Goal: Information Seeking & Learning: Find specific fact

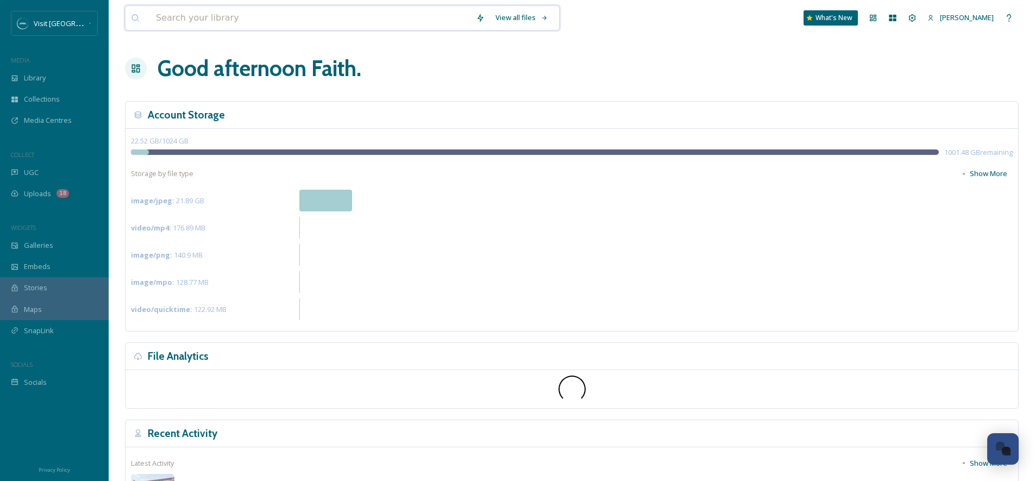
click at [221, 19] on input at bounding box center [310, 18] width 320 height 24
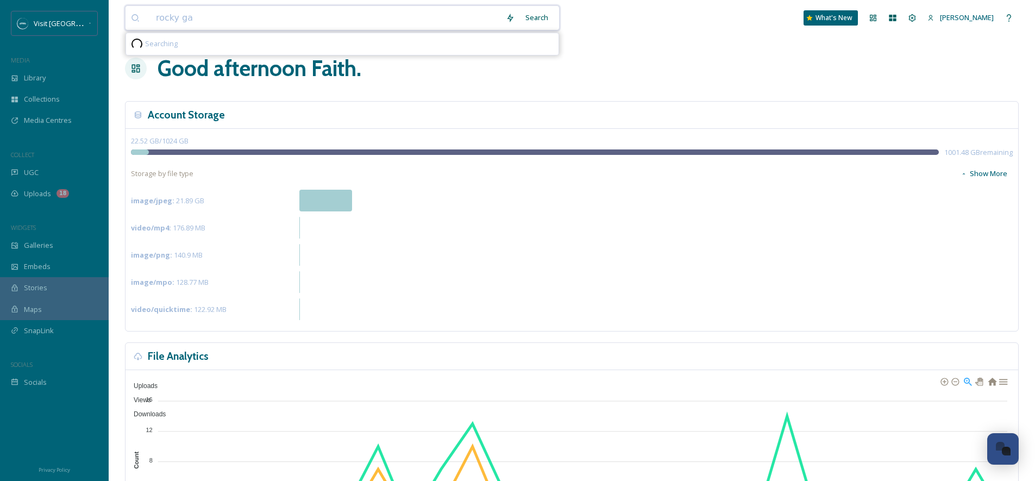
type input "rocky gap"
type input "r"
click at [49, 77] on div "Library" at bounding box center [54, 77] width 109 height 21
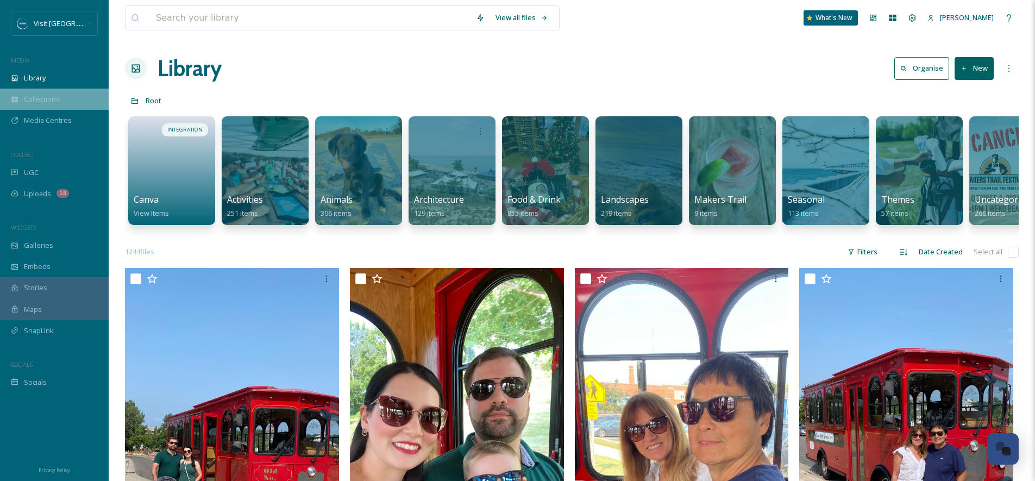
click at [40, 96] on span "Collections" at bounding box center [42, 99] width 36 height 10
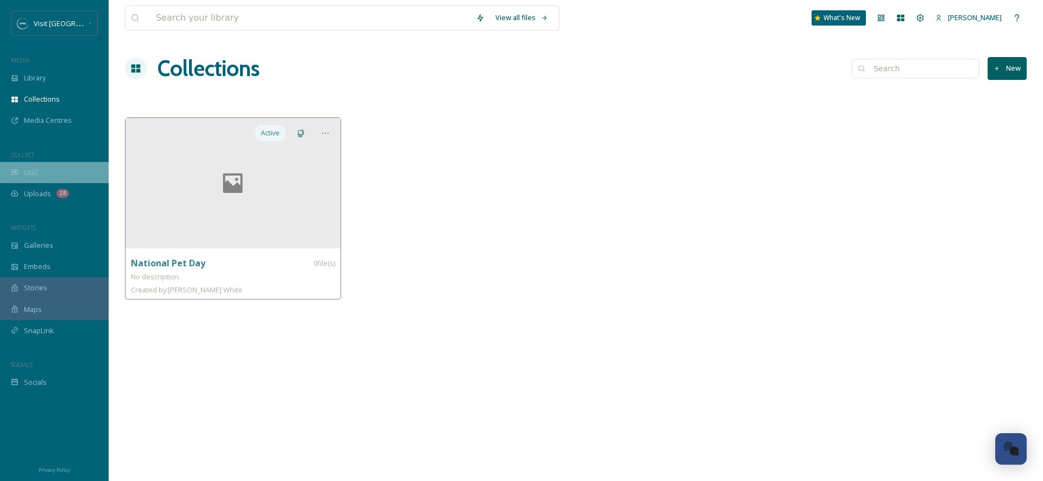
click at [46, 177] on div "UGC" at bounding box center [54, 172] width 109 height 21
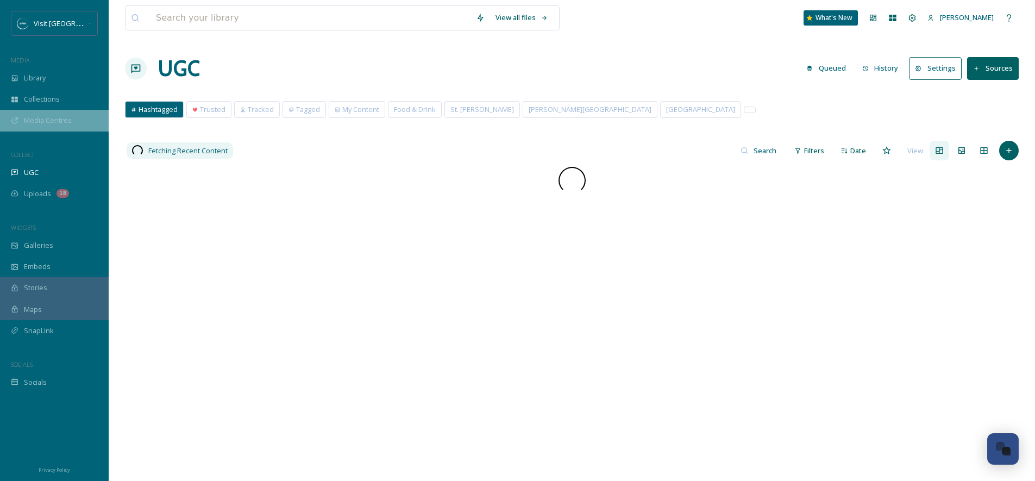
click at [45, 122] on span "Media Centres" at bounding box center [48, 120] width 48 height 10
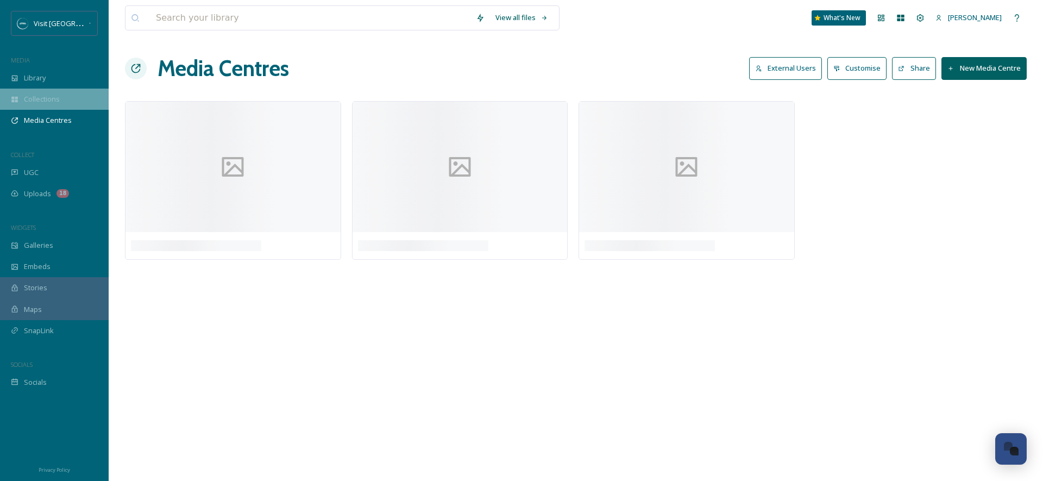
click at [43, 103] on span "Collections" at bounding box center [42, 99] width 36 height 10
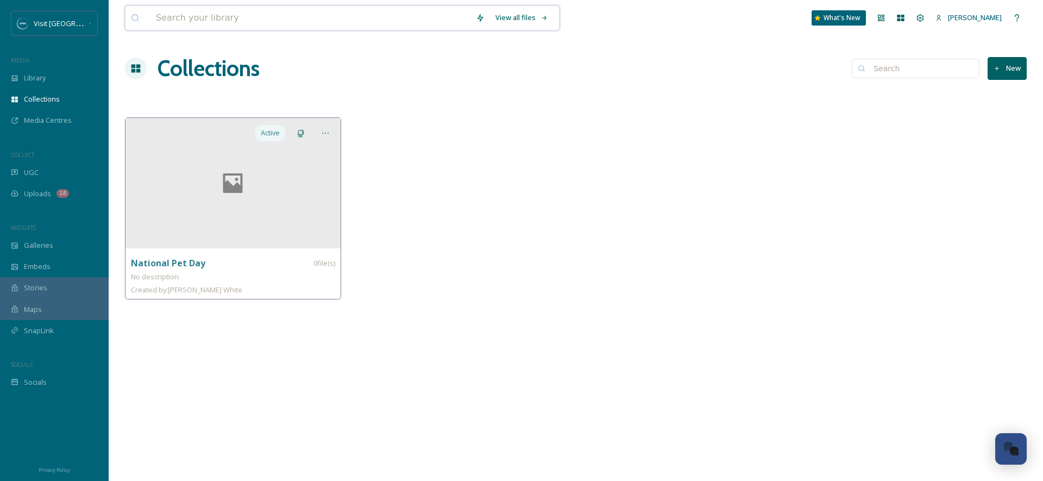
click at [187, 23] on input at bounding box center [310, 18] width 320 height 24
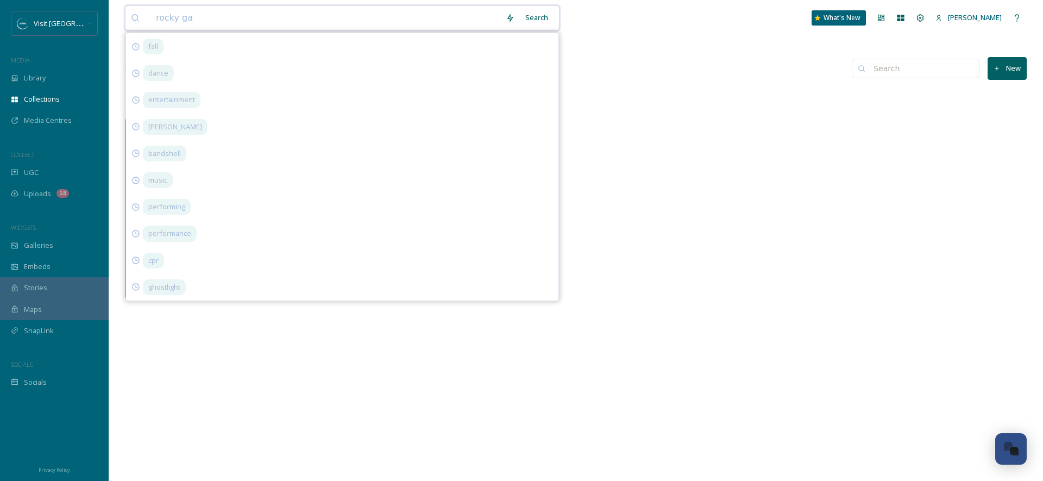
type input "rocky gap"
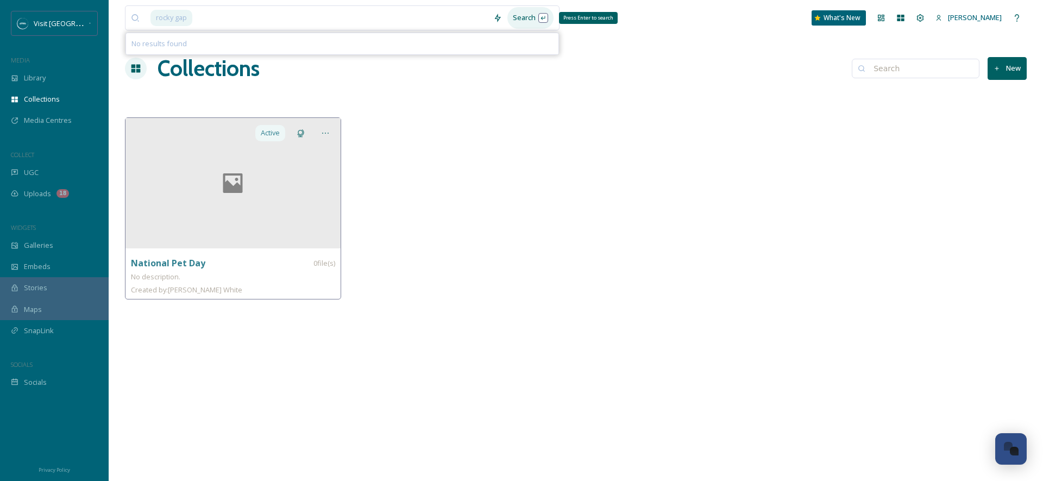
click at [540, 21] on div "Search Press Enter to search" at bounding box center [530, 17] width 46 height 21
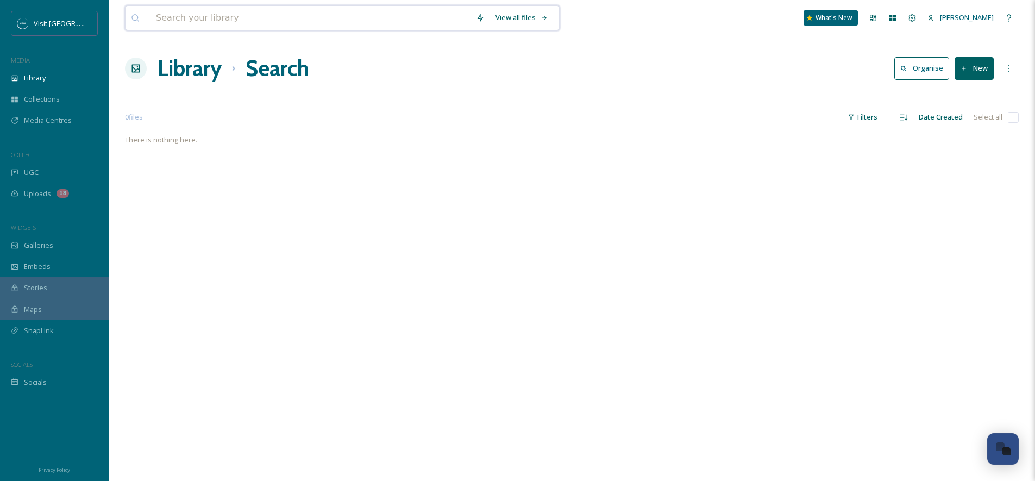
click at [348, 21] on input at bounding box center [310, 18] width 320 height 24
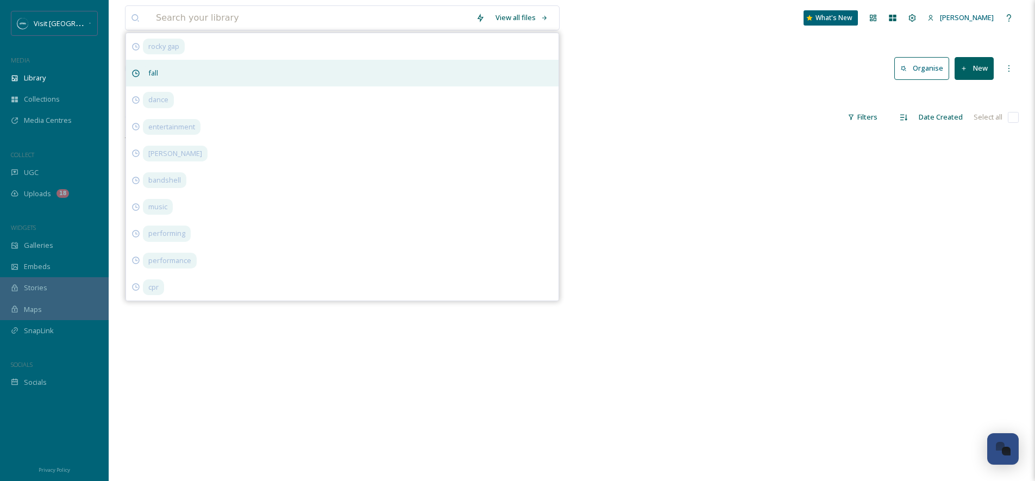
click at [201, 74] on div "fall" at bounding box center [342, 73] width 432 height 27
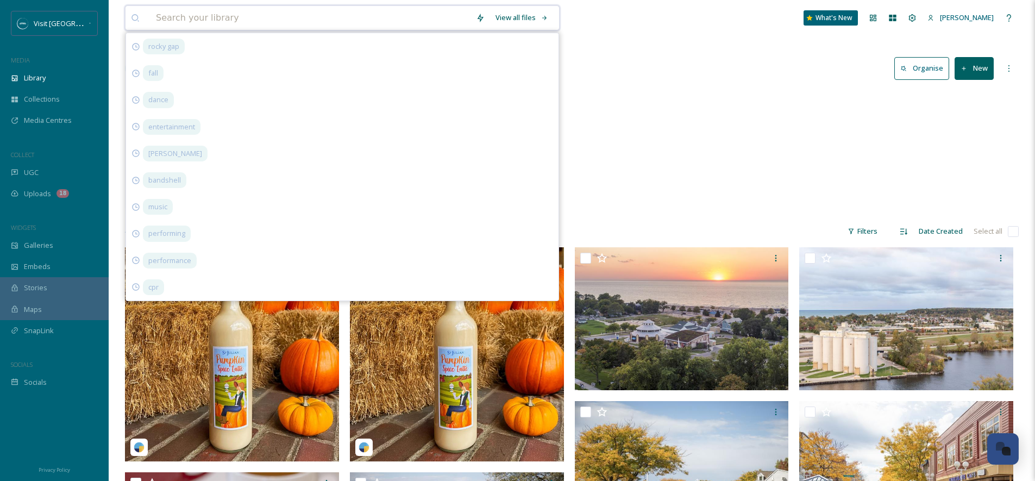
click at [358, 18] on input at bounding box center [310, 18] width 320 height 24
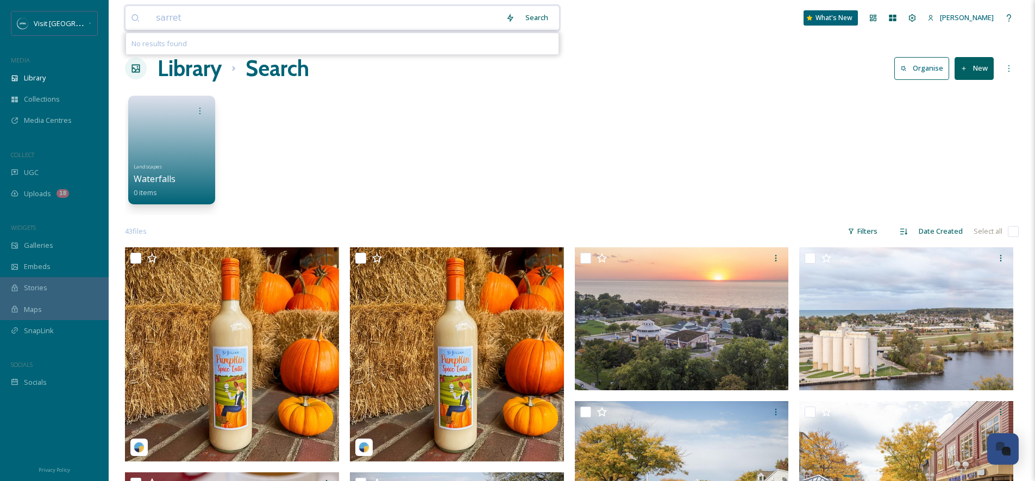
type input "[PERSON_NAME]"
click at [216, 21] on input at bounding box center [352, 18] width 272 height 24
type input "sarett"
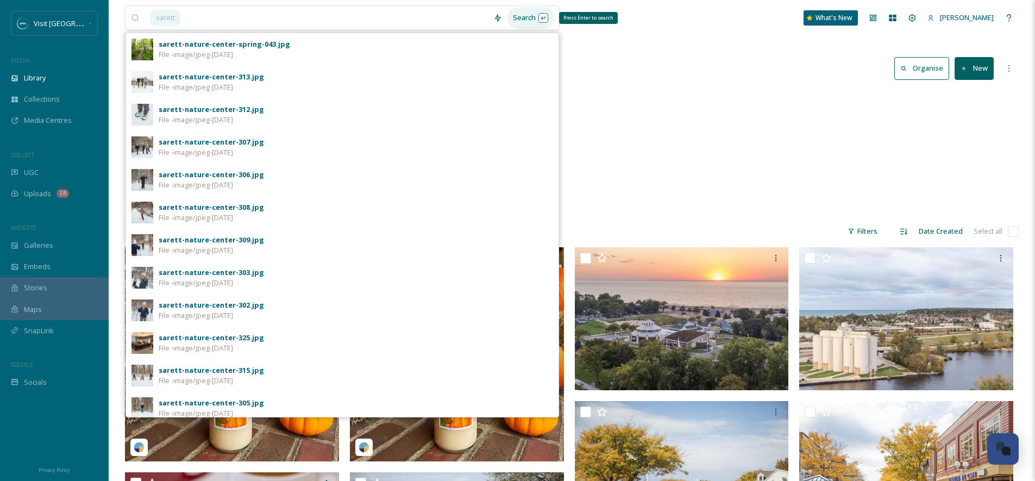
click at [519, 21] on div "Search Press Enter to search" at bounding box center [530, 17] width 46 height 21
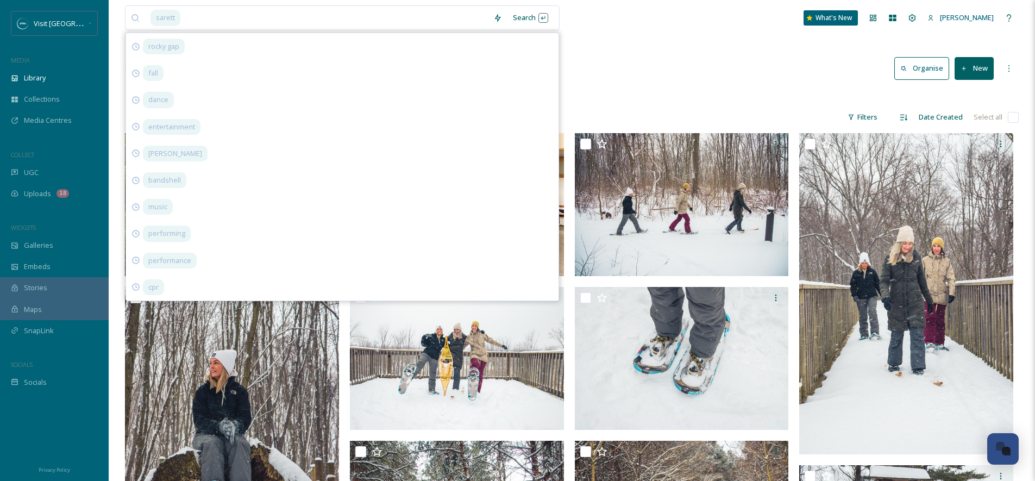
click at [676, 116] on div "19 file s Filters Date Created Select all" at bounding box center [571, 116] width 893 height 21
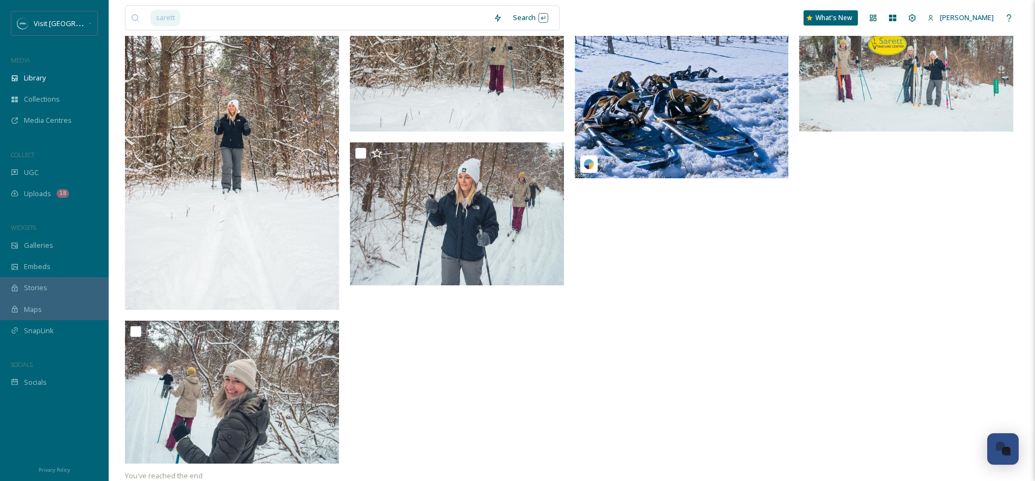
scroll to position [784, 0]
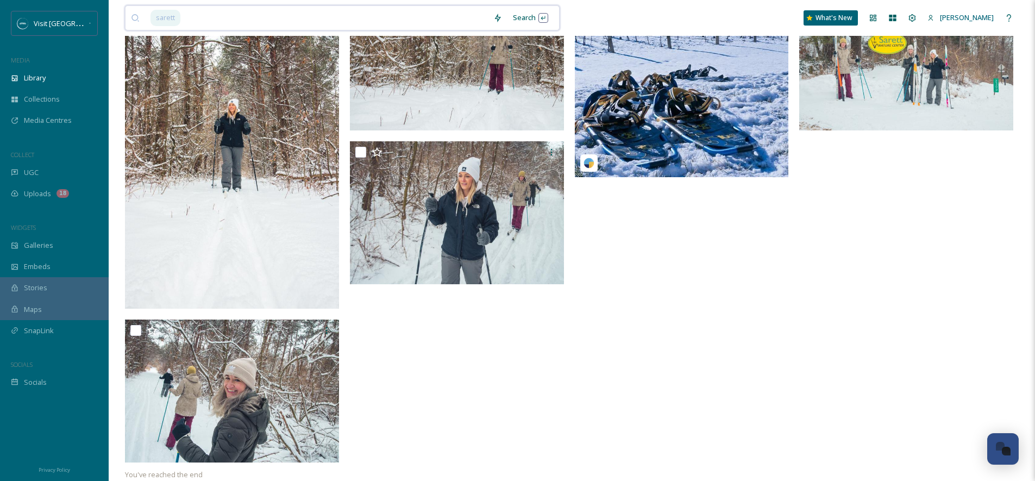
click at [300, 26] on input at bounding box center [334, 18] width 306 height 24
type input "s"
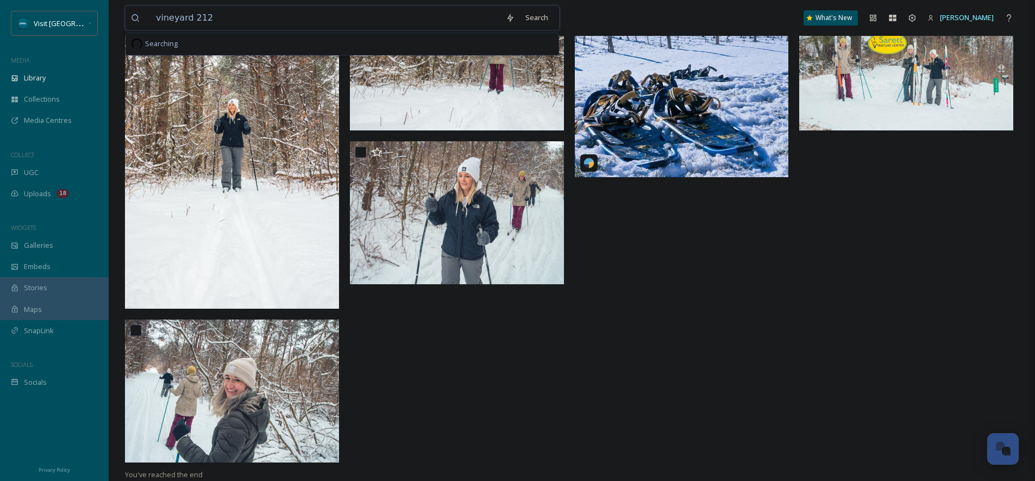
type input "vineyard 2121"
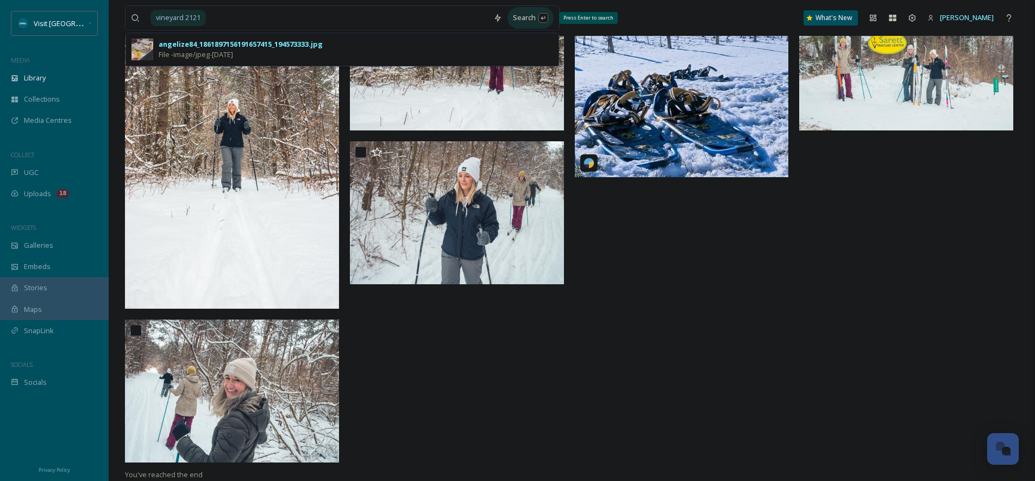
click at [537, 18] on div "Search Press Enter to search" at bounding box center [530, 17] width 46 height 21
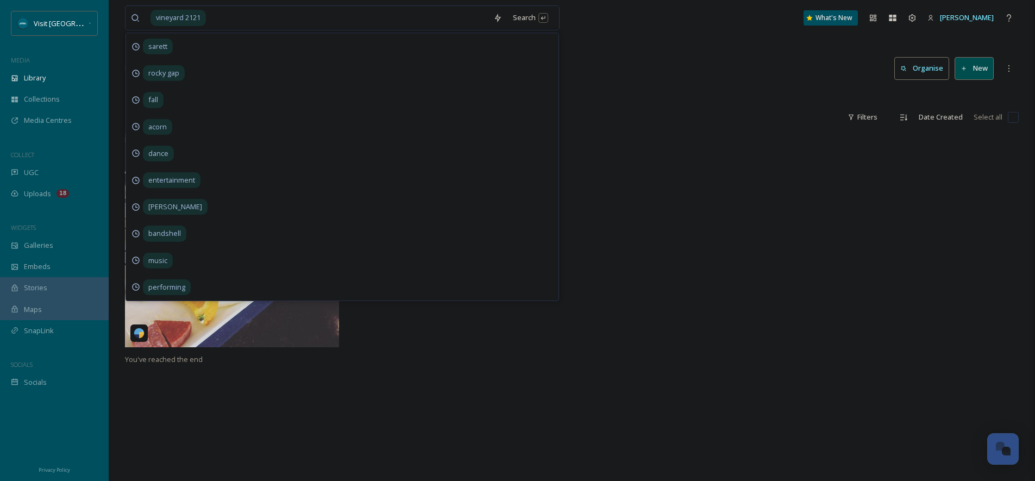
click at [702, 282] on div at bounding box center [684, 242] width 219 height 219
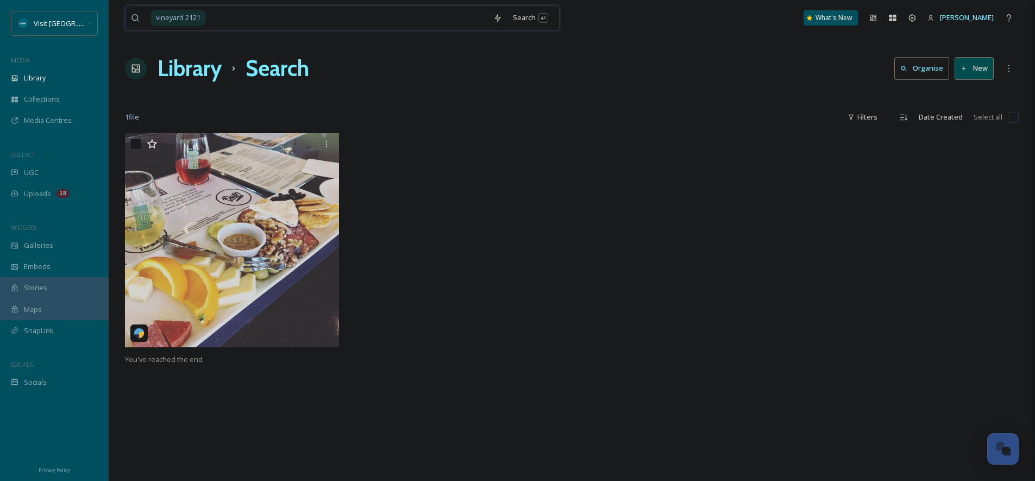
click at [398, 15] on input at bounding box center [347, 18] width 281 height 24
type input "v"
type input "harbor shores"
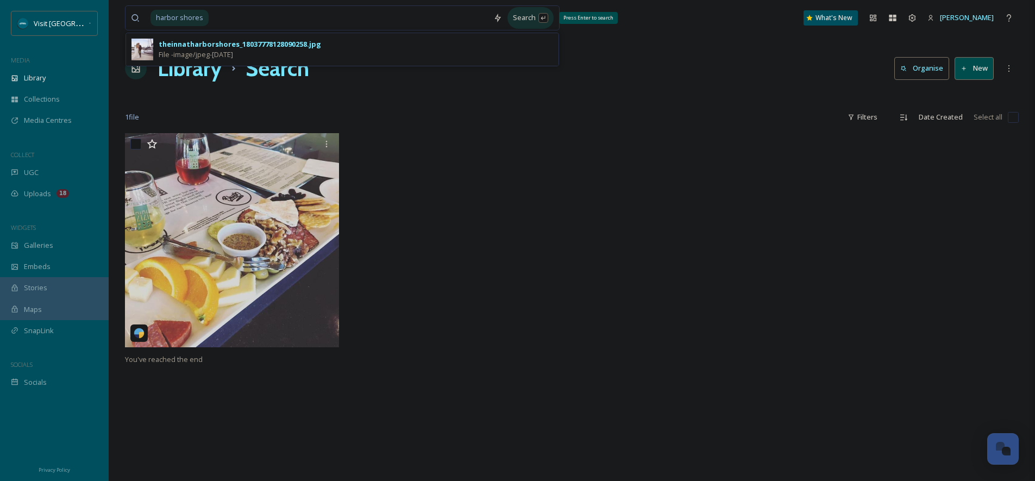
click at [529, 20] on div "Search Press Enter to search" at bounding box center [530, 17] width 46 height 21
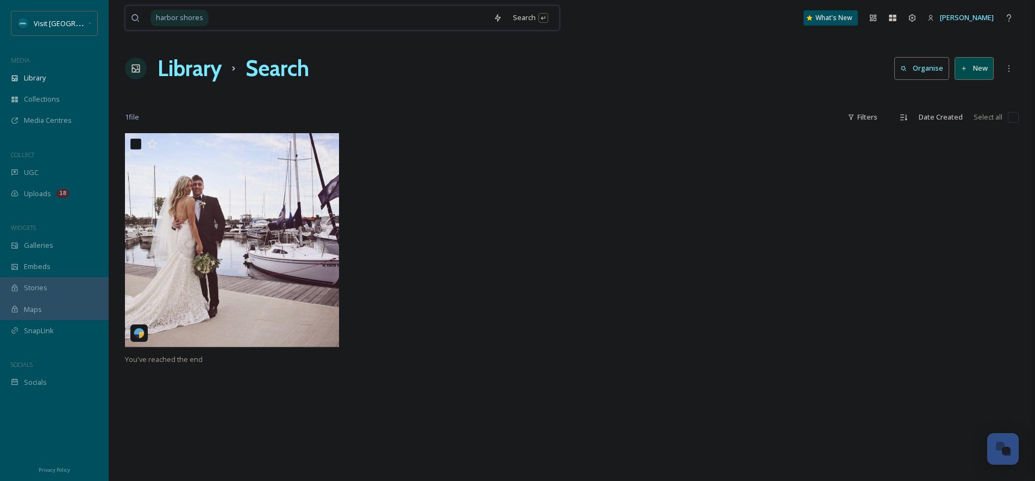
click at [256, 22] on input at bounding box center [349, 18] width 278 height 24
type input "h"
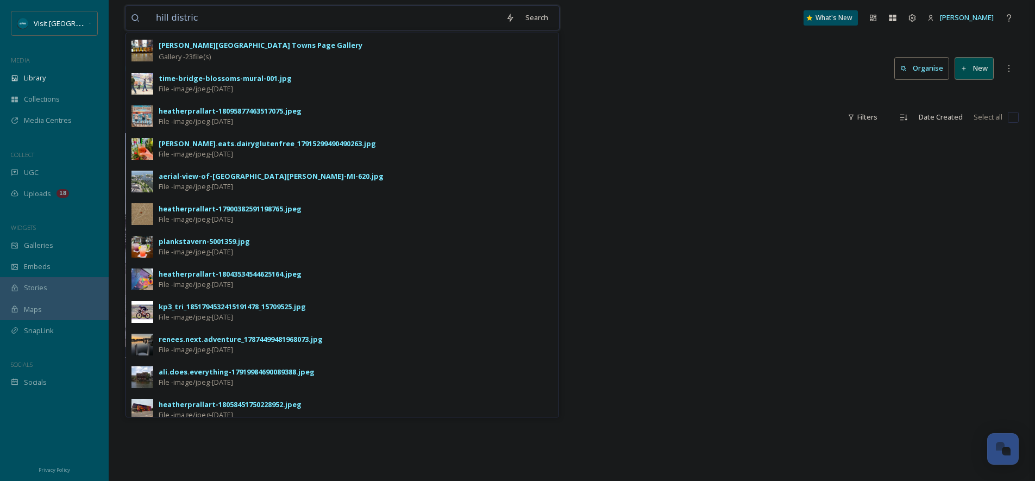
type input "[GEOGRAPHIC_DATA]"
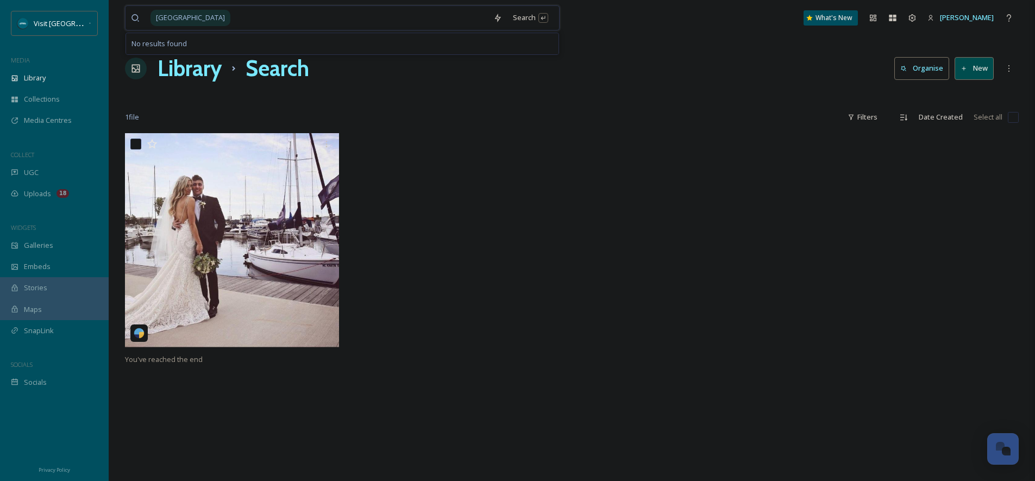
click at [354, 17] on input at bounding box center [359, 18] width 256 height 24
type input "h"
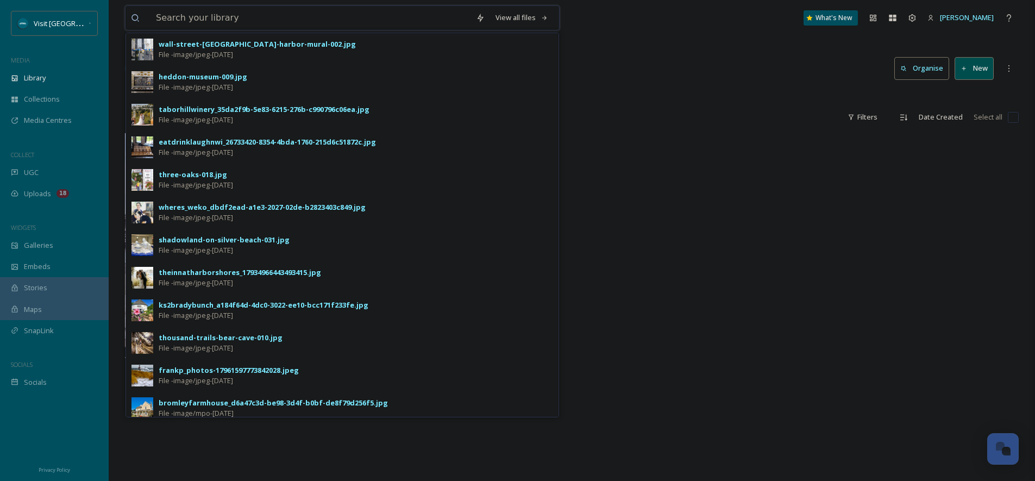
click at [168, 18] on input at bounding box center [310, 18] width 320 height 24
type input "[GEOGRAPHIC_DATA]"
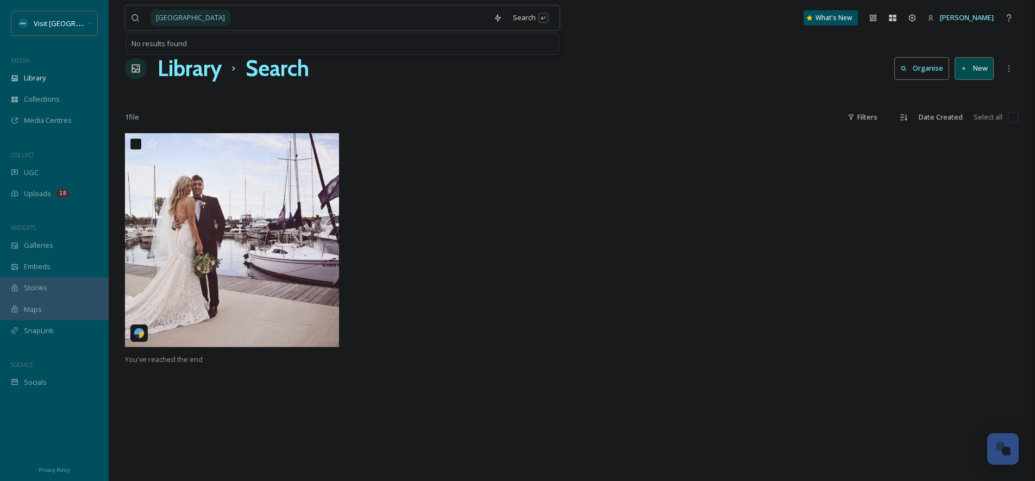
click at [248, 21] on input at bounding box center [359, 18] width 256 height 24
type input "]"
type input "n"
type input "[GEOGRAPHIC_DATA]"
drag, startPoint x: 358, startPoint y: 16, endPoint x: 105, endPoint y: 42, distance: 254.4
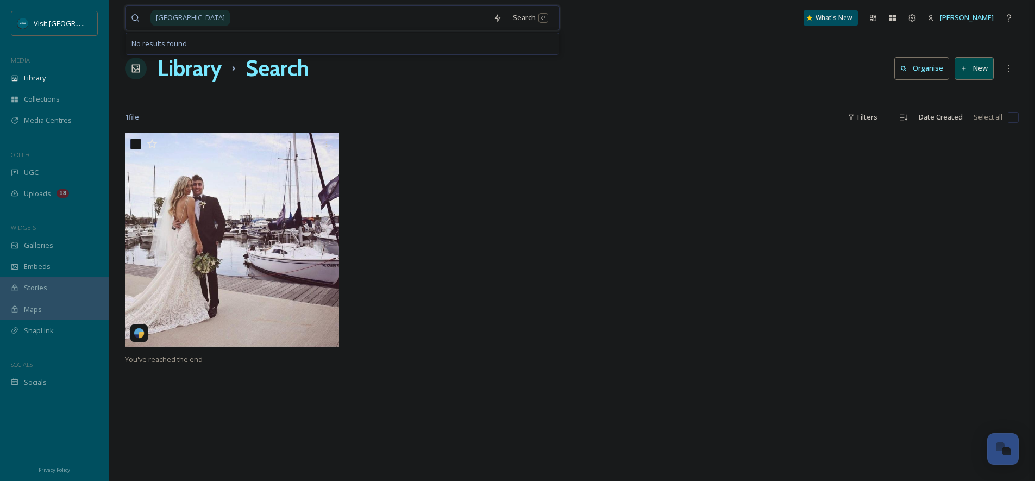
click at [231, 30] on input at bounding box center [359, 18] width 256 height 24
type input "h"
type input "red coach"
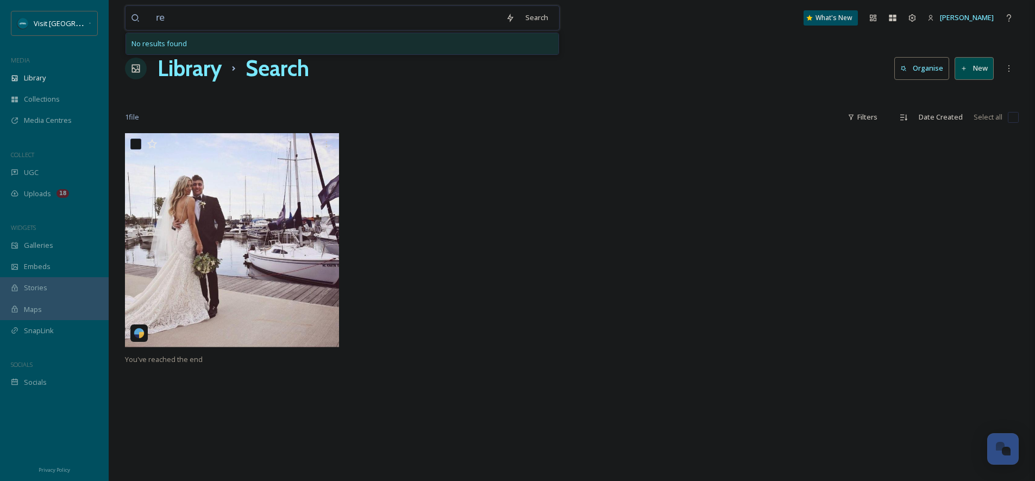
type input "r"
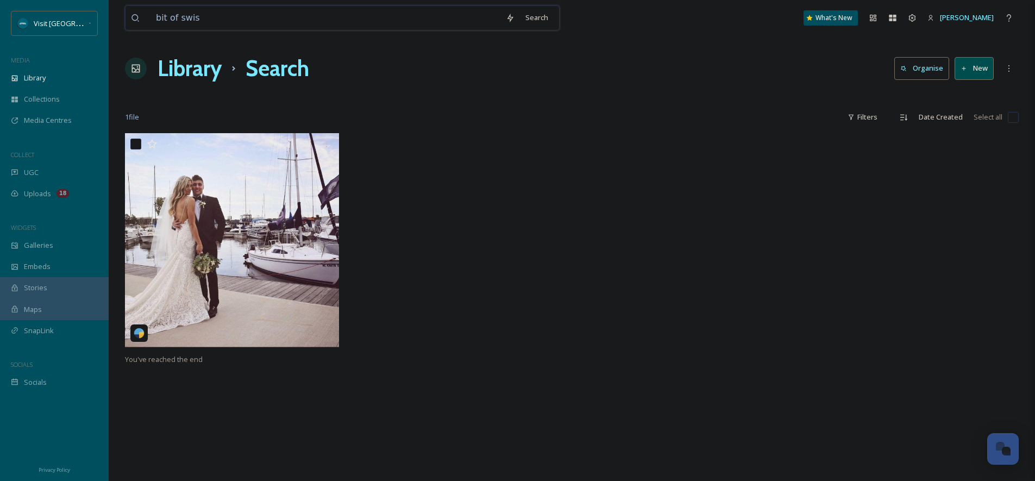
type input "bit of swiss"
